Goal: Communication & Community: Answer question/provide support

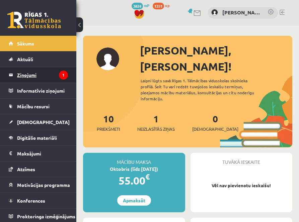
click at [27, 73] on legend "Ziņojumi 1" at bounding box center [42, 74] width 51 height 15
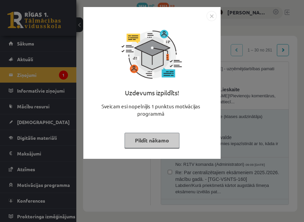
click at [213, 16] on img "Close" at bounding box center [212, 16] width 10 height 10
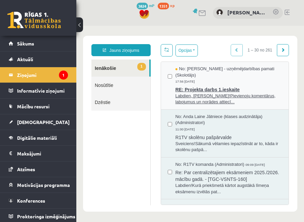
click at [216, 85] on span "RE: Projekta darbs 1.ieskaite" at bounding box center [228, 89] width 106 height 8
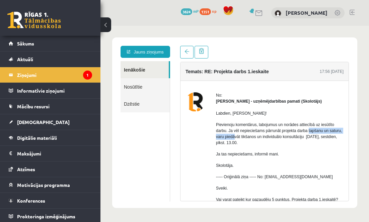
drag, startPoint x: 309, startPoint y: 127, endPoint x: 247, endPoint y: 136, distance: 62.6
click at [247, 136] on p "Pievienoju komentārus, labojumus un norādes attiecībā uz iesūtīto darbu. Ja vēl…" at bounding box center [280, 134] width 128 height 24
drag, startPoint x: 238, startPoint y: 132, endPoint x: 274, endPoint y: 145, distance: 38.1
click at [274, 145] on p "Pievienoju komentārus, labojumus un norādes attiecībā uz iesūtīto darbu. Ja vēl…" at bounding box center [280, 134] width 128 height 24
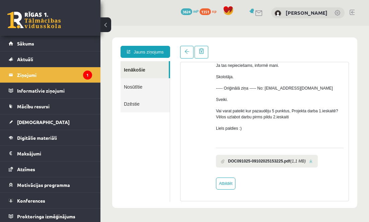
scroll to position [22, 0]
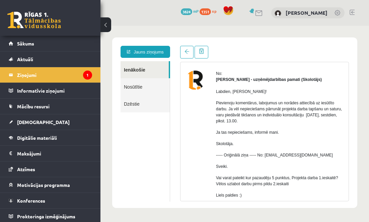
drag, startPoint x: 223, startPoint y: 103, endPoint x: 296, endPoint y: 122, distance: 75.2
click at [296, 122] on p "Pievienoju komentārus, labojumus un norādes attiecībā uz iesūtīto darbu. Ja vēl…" at bounding box center [280, 112] width 128 height 24
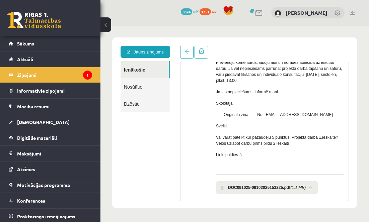
scroll to position [89, 0]
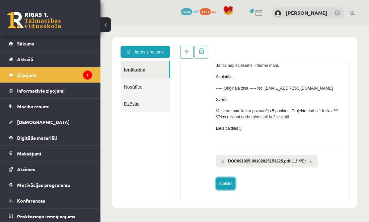
click at [229, 186] on link "Atbildēt" at bounding box center [225, 184] width 19 height 12
type input "**********"
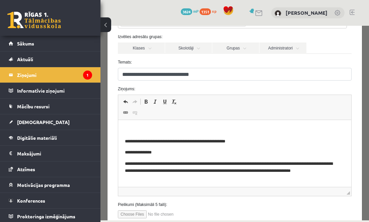
scroll to position [33, 0]
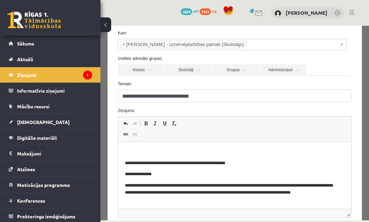
click at [141, 145] on html "**********" at bounding box center [234, 213] width 233 height 143
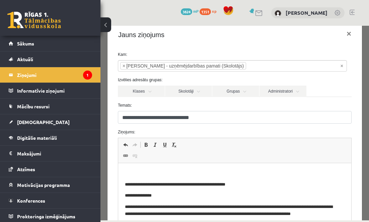
scroll to position [0, 0]
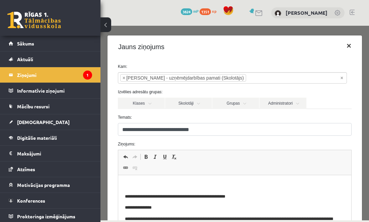
click at [304, 49] on button "×" at bounding box center [348, 46] width 15 height 19
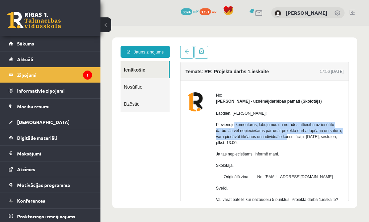
drag, startPoint x: 233, startPoint y: 127, endPoint x: 286, endPoint y: 157, distance: 60.6
click at [299, 137] on p "Pievienoju komentārus, labojumus un norādes attiecībā uz iesūtīto darbu. Ja vēl…" at bounding box center [280, 134] width 128 height 24
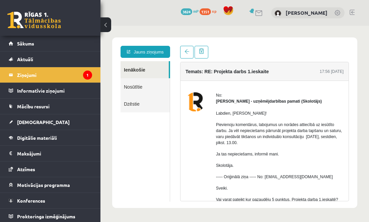
click at [286, 157] on p "Ja tas nepieciešams, informē mani." at bounding box center [280, 154] width 128 height 6
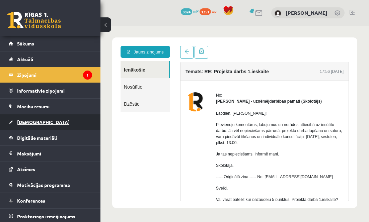
click at [48, 130] on link "[DEMOGRAPHIC_DATA]" at bounding box center [50, 122] width 83 height 15
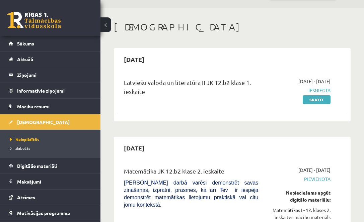
scroll to position [33, 0]
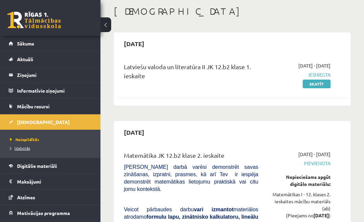
click at [19, 149] on span "Izlabotās" at bounding box center [20, 148] width 20 height 5
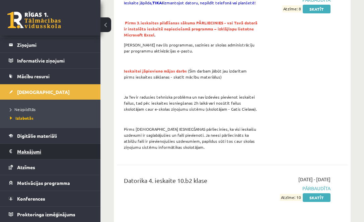
scroll to position [703, 0]
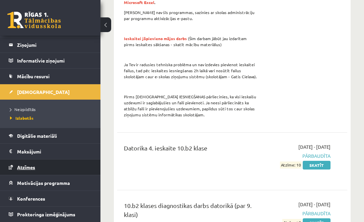
click at [44, 171] on link "Atzīmes" at bounding box center [50, 167] width 83 height 15
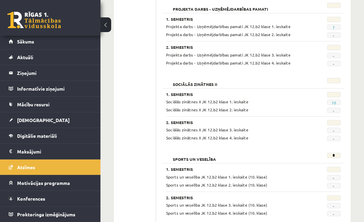
scroll to position [415, 0]
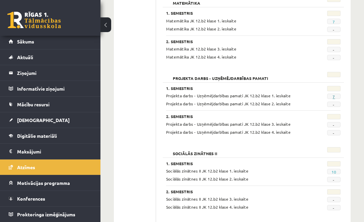
click at [304, 96] on link "7" at bounding box center [334, 96] width 2 height 5
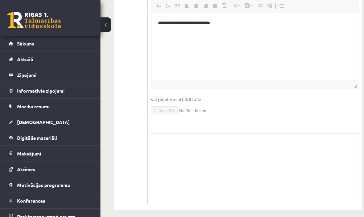
scroll to position [297, 0]
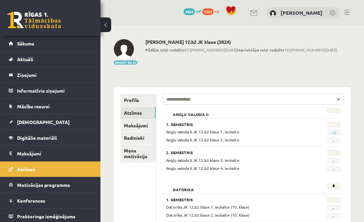
scroll to position [415, 0]
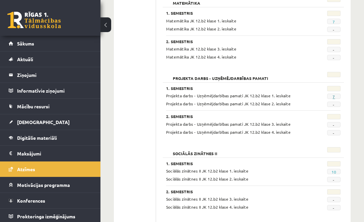
click at [334, 96] on link "7" at bounding box center [334, 96] width 2 height 5
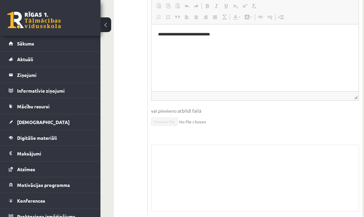
scroll to position [312, 0]
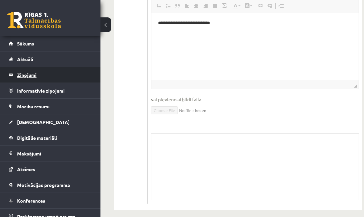
click at [30, 73] on legend "Ziņojumi 0" at bounding box center [54, 74] width 75 height 15
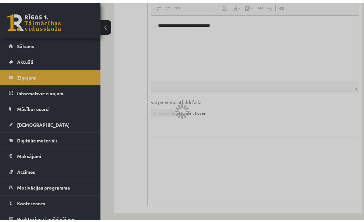
scroll to position [0, 0]
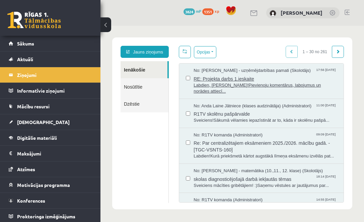
click at [217, 82] on span "Labdien, [PERSON_NAME]!Pievienoju komentārus, labojumus un norādes attiecī..." at bounding box center [265, 88] width 143 height 12
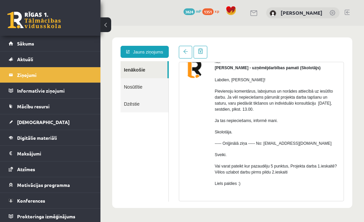
scroll to position [0, 0]
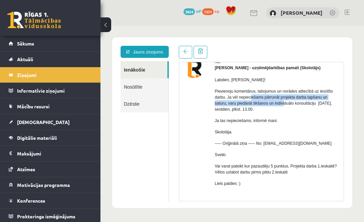
drag, startPoint x: 250, startPoint y: 96, endPoint x: 294, endPoint y: 114, distance: 47.1
click at [284, 104] on p "Pievienoju komentārus, labojumus un norādes attiecībā uz iesūtīto darbu. Ja vēl…" at bounding box center [277, 100] width 124 height 24
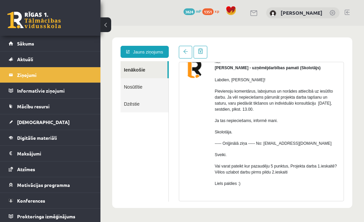
click at [295, 114] on div "Labdien, Amanda! Pievienoju komentārus, labojumus un norādes attiecībā uz iesūt…" at bounding box center [277, 134] width 124 height 127
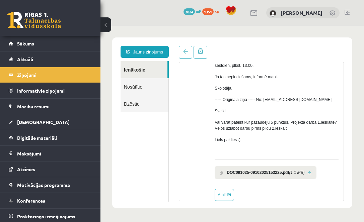
scroll to position [89, 0]
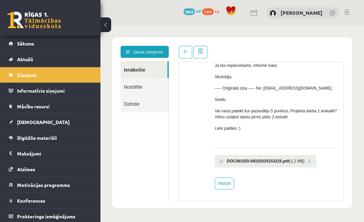
click at [311, 161] on link at bounding box center [310, 161] width 4 height 4
click at [109, 10] on div "0 Dāvanas 3824 mP 1351 xp Amanda Lorberga" at bounding box center [232, 13] width 264 height 26
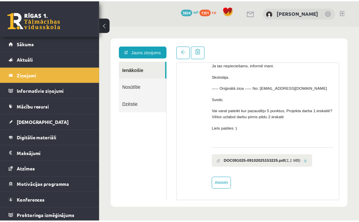
scroll to position [0, 0]
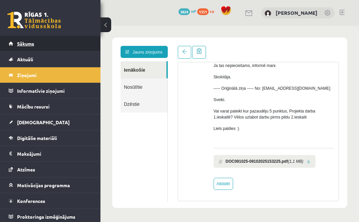
click at [43, 50] on link "Sākums" at bounding box center [50, 43] width 83 height 15
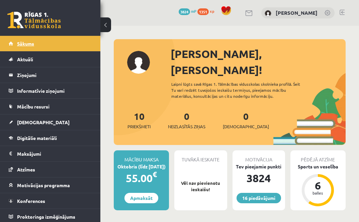
click at [50, 47] on link "Sākums" at bounding box center [50, 43] width 83 height 15
click at [55, 50] on link "Sākums" at bounding box center [50, 43] width 83 height 15
click at [69, 49] on link "Sākums" at bounding box center [50, 43] width 83 height 15
click at [47, 47] on link "Sākums" at bounding box center [50, 43] width 83 height 15
click at [48, 38] on link "Sākums" at bounding box center [50, 43] width 83 height 15
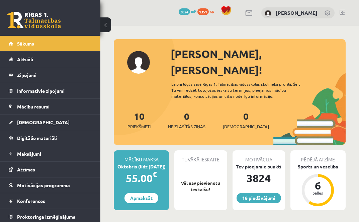
click at [56, 28] on div "16 Dāvanas 3824 mP 1351 xp" at bounding box center [50, 18] width 100 height 36
click at [46, 43] on link "Sākums" at bounding box center [50, 43] width 83 height 15
click at [58, 43] on link "Sākums" at bounding box center [50, 43] width 83 height 15
click at [41, 44] on link "Sākums" at bounding box center [50, 43] width 83 height 15
click at [19, 45] on span "Sākums" at bounding box center [25, 44] width 17 height 6
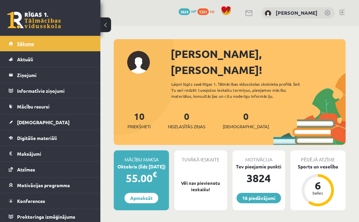
click at [64, 44] on link "Sākums" at bounding box center [50, 43] width 83 height 15
click at [45, 46] on link "Sākums" at bounding box center [50, 43] width 83 height 15
click at [38, 50] on link "Sākums" at bounding box center [50, 43] width 83 height 15
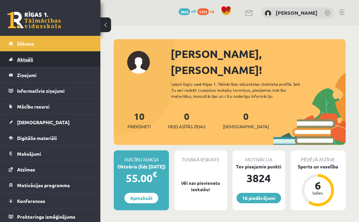
click at [32, 60] on span "Aktuāli" at bounding box center [25, 59] width 16 height 6
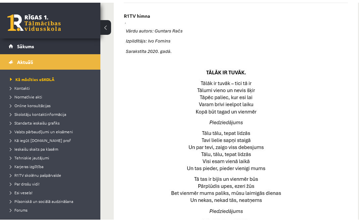
scroll to position [284, 0]
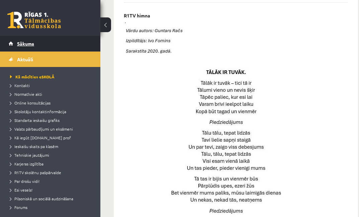
click at [24, 40] on link "Sākums" at bounding box center [50, 43] width 83 height 15
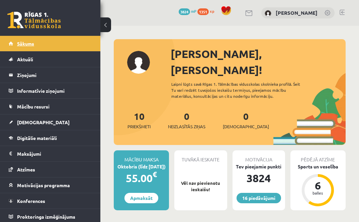
click at [48, 39] on link "Sākums" at bounding box center [50, 43] width 83 height 15
click at [47, 47] on link "Sākums" at bounding box center [50, 43] width 83 height 15
click at [41, 39] on link "Sākums" at bounding box center [50, 43] width 83 height 15
click at [56, 44] on link "Sākums" at bounding box center [50, 43] width 83 height 15
click at [33, 121] on span "[DEMOGRAPHIC_DATA]" at bounding box center [43, 122] width 53 height 6
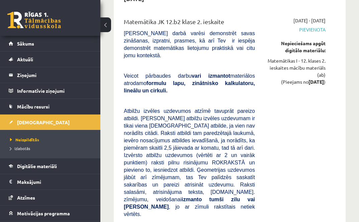
scroll to position [201, 0]
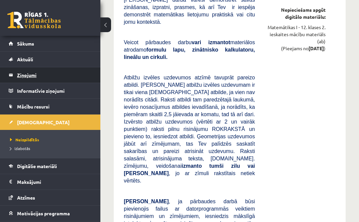
click at [49, 79] on legend "Ziņojumi 0" at bounding box center [54, 74] width 75 height 15
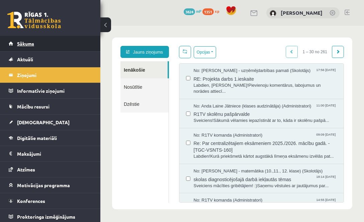
click at [54, 40] on link "Sākums" at bounding box center [50, 43] width 83 height 15
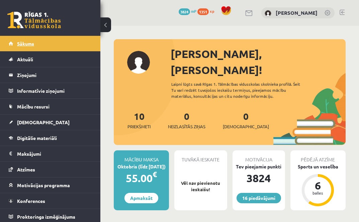
click at [49, 38] on link "Sākums" at bounding box center [50, 43] width 83 height 15
click at [34, 43] on link "Sākums" at bounding box center [50, 43] width 83 height 15
click at [56, 44] on link "Sākums" at bounding box center [50, 43] width 83 height 15
